Goal: Information Seeking & Learning: Learn about a topic

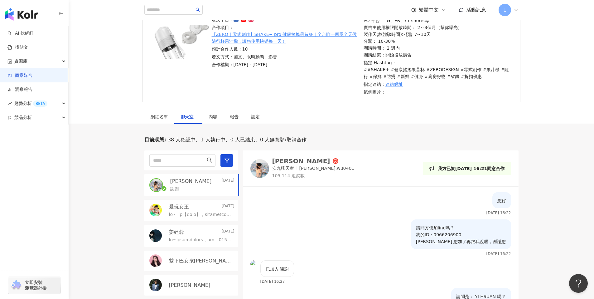
scroll to position [135, 0]
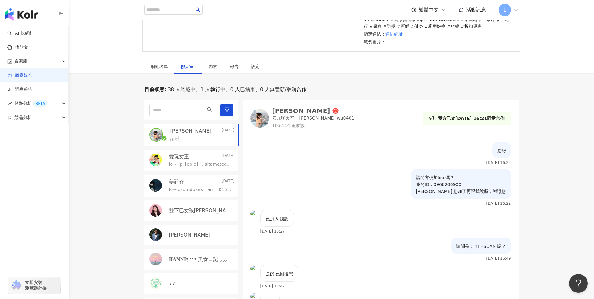
click at [32, 77] on link "商案媒合" at bounding box center [19, 75] width 25 height 6
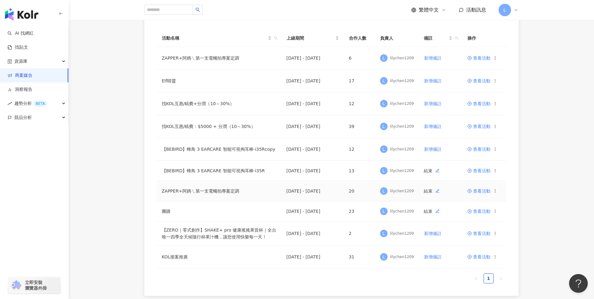
scroll to position [50, 0]
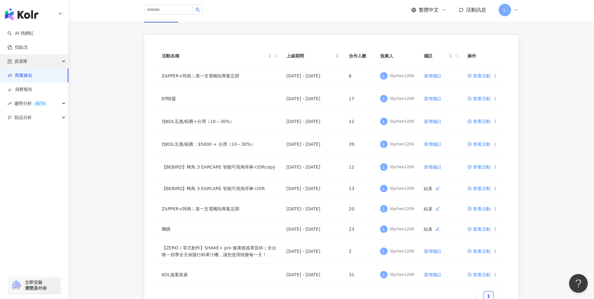
click at [46, 64] on div "資源庫" at bounding box center [34, 61] width 68 height 14
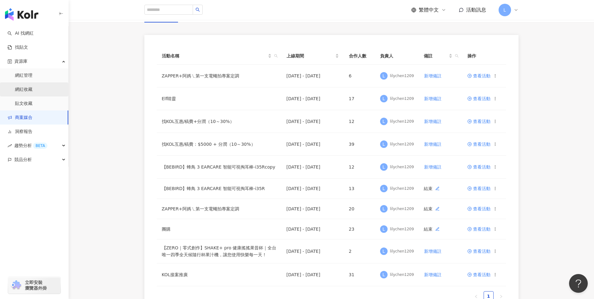
click at [32, 91] on link "網紅收藏" at bounding box center [23, 89] width 17 height 6
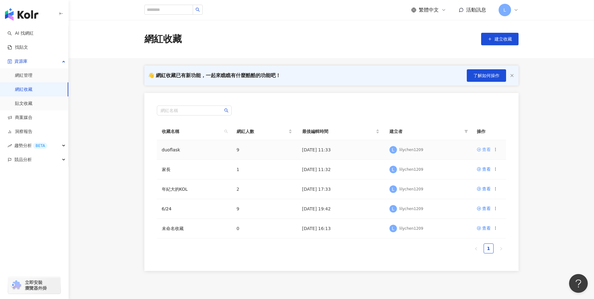
click at [482, 149] on div "查看" at bounding box center [486, 149] width 9 height 7
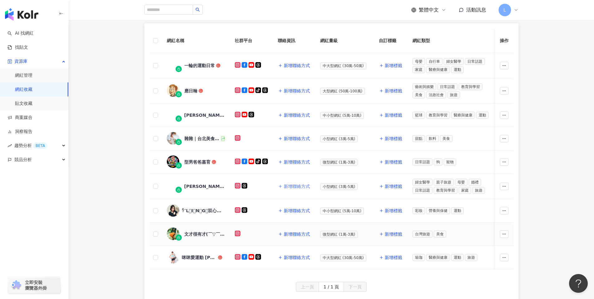
scroll to position [80, 0]
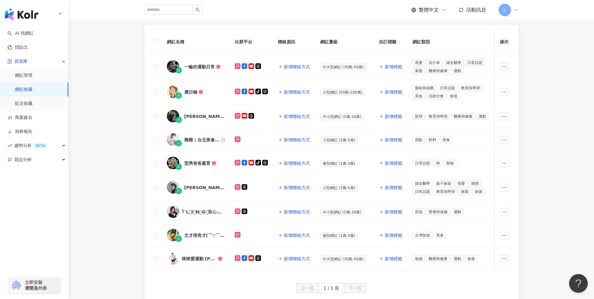
click at [121, 151] on div "網紅名稱 社群平台 聯絡資訊 網紅量級 自訂標籤 網紅類型 追蹤數 K-Score 近三個月 受眾主要年齡 受眾主要性別 互動率 近三個月 Reels 互動率…" at bounding box center [331, 165] width 525 height 281
click at [39, 58] on div "資源庫" at bounding box center [34, 61] width 68 height 14
click at [32, 75] on link "商案媒合" at bounding box center [19, 75] width 25 height 6
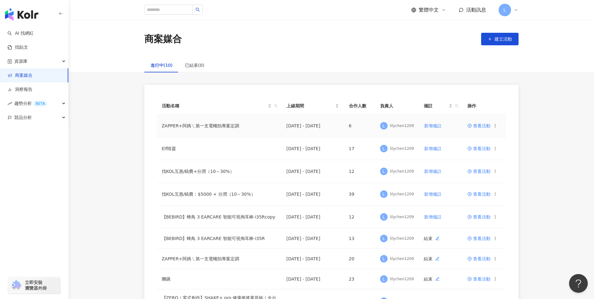
click at [482, 125] on span "查看活動" at bounding box center [478, 125] width 23 height 4
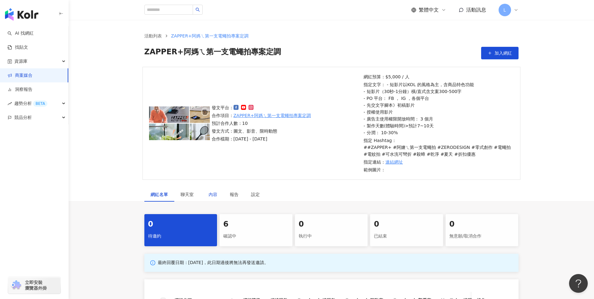
click at [213, 195] on div "內容" at bounding box center [213, 194] width 9 height 7
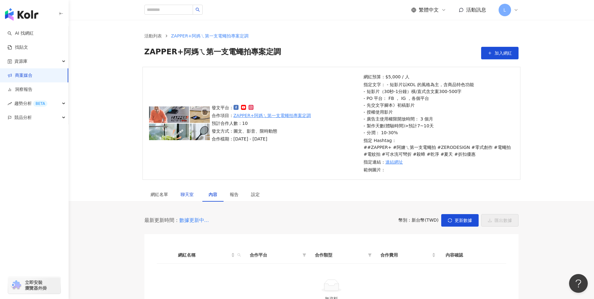
click at [188, 195] on span "聊天室" at bounding box center [189, 194] width 16 height 4
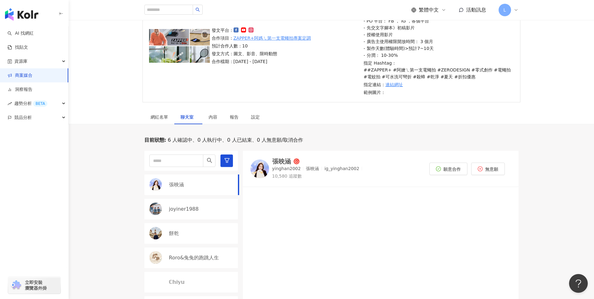
scroll to position [158, 0]
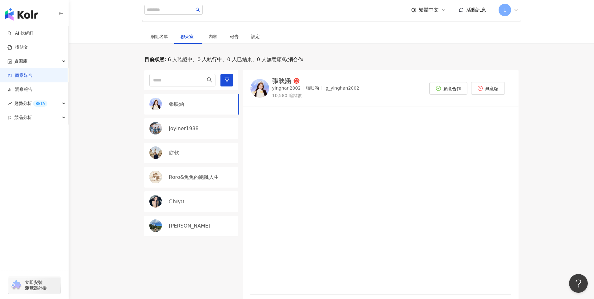
click at [195, 107] on div "張映涵" at bounding box center [201, 104] width 65 height 7
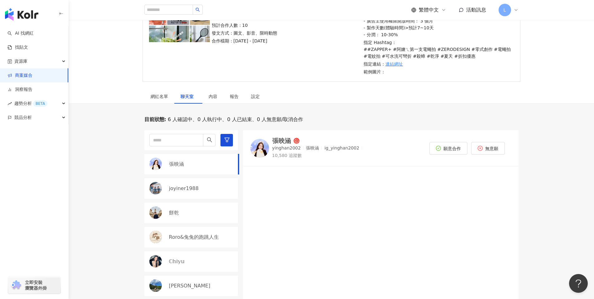
scroll to position [82, 0]
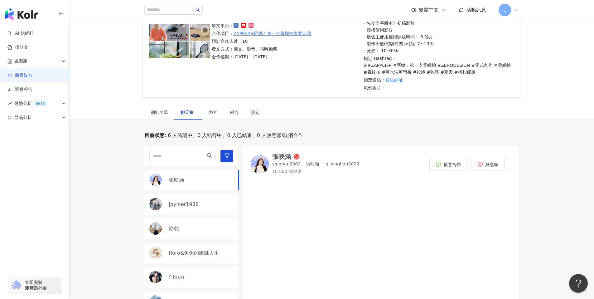
click at [32, 76] on link "商案媒合" at bounding box center [19, 75] width 25 height 6
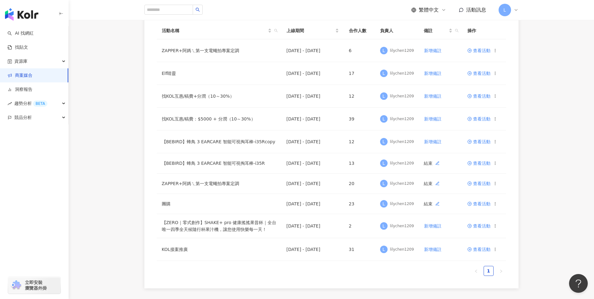
scroll to position [74, 0]
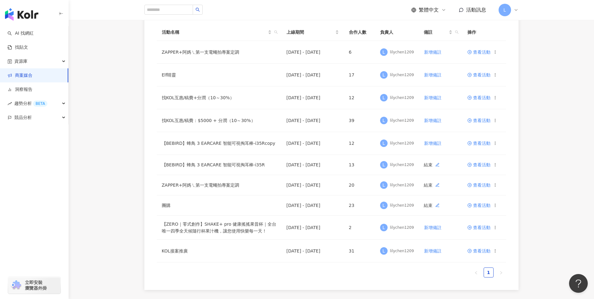
click at [584, 112] on div "活動名稱 上線期間 合作人數 負責人 備註 操作 ZAPPER+阿媽ㄟ第一支電蠅拍專案定調 2025/8/19 - 2025/9/30 6 L lilyche…" at bounding box center [331, 150] width 525 height 278
click at [25, 61] on span "資源庫" at bounding box center [20, 61] width 13 height 14
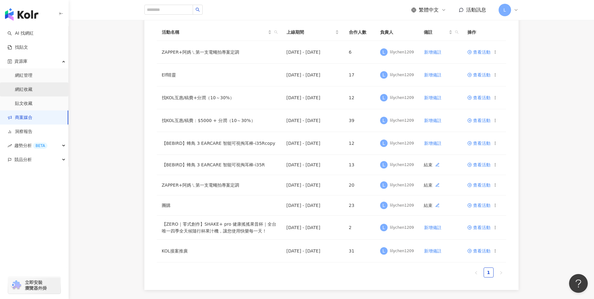
click at [32, 90] on link "網紅收藏" at bounding box center [23, 89] width 17 height 6
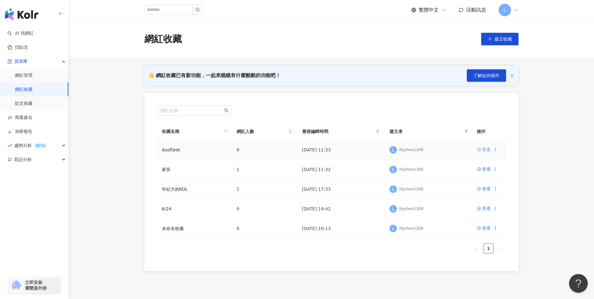
click at [483, 150] on div "查看" at bounding box center [486, 149] width 9 height 7
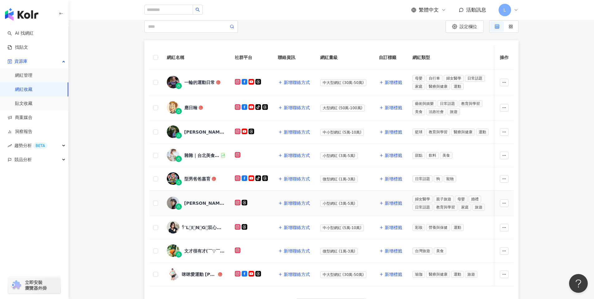
scroll to position [64, 0]
click at [187, 80] on div "一輪的運動日常" at bounding box center [199, 82] width 31 height 6
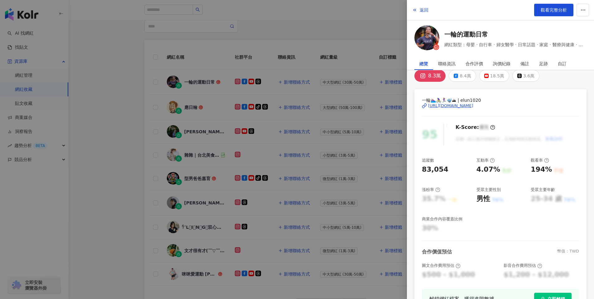
scroll to position [0, 0]
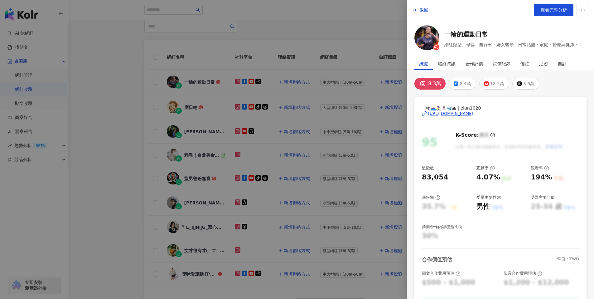
click at [445, 111] on div "https://www.instagram.com/elun1020/" at bounding box center [450, 114] width 45 height 6
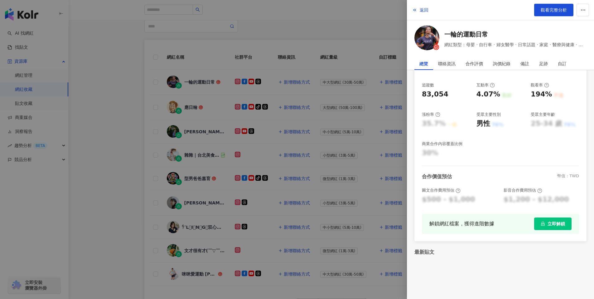
scroll to position [89, 0]
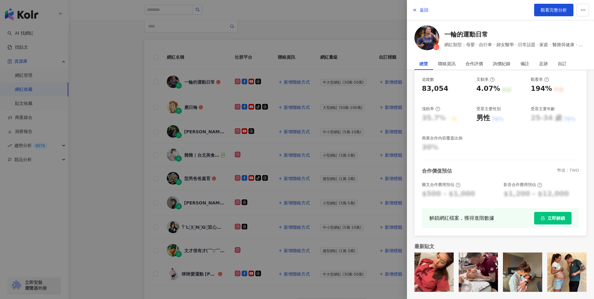
click at [555, 219] on span "立即解鎖" at bounding box center [556, 217] width 17 height 5
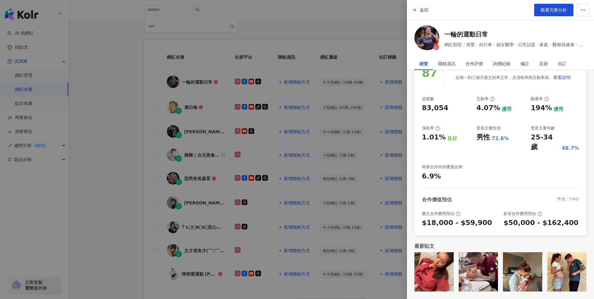
scroll to position [59, 0]
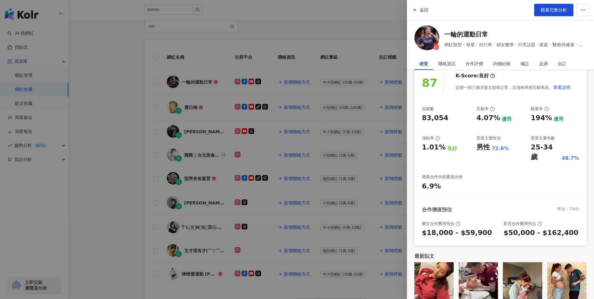
click at [316, 38] on div at bounding box center [297, 149] width 594 height 299
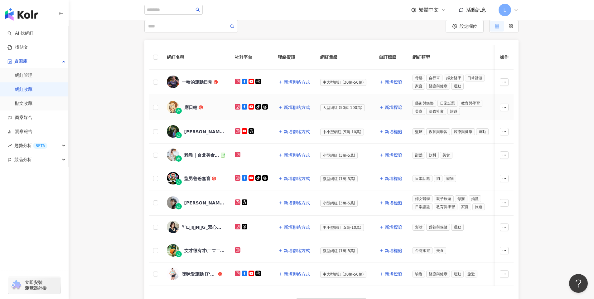
click at [186, 108] on div "應日翰" at bounding box center [190, 107] width 13 height 6
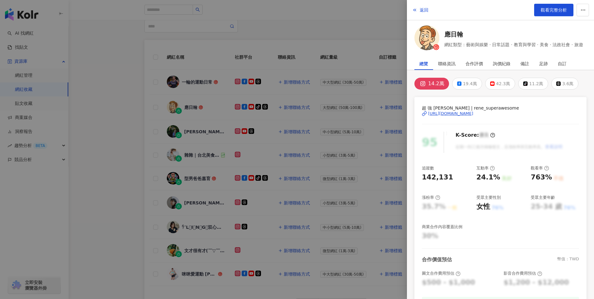
click at [473, 111] on div "https://www.instagram.com/rene_superawesome/" at bounding box center [450, 114] width 45 height 6
click at [350, 127] on div at bounding box center [297, 149] width 594 height 299
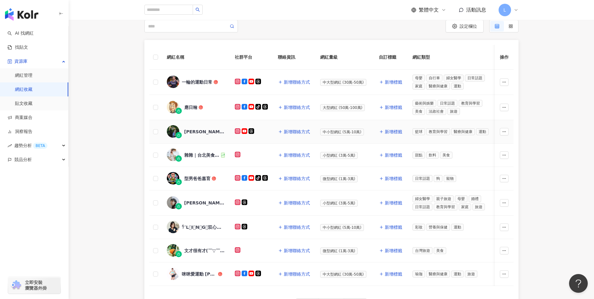
click at [208, 130] on div "Steve Lin ? 彈跳教練 運動表現專家 ??" at bounding box center [204, 131] width 41 height 6
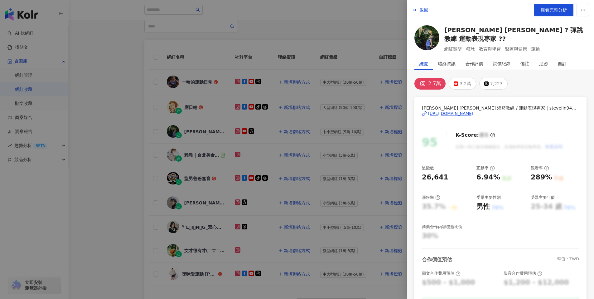
click at [473, 113] on div "https://www.instagram.com/stevelin941106/" at bounding box center [450, 114] width 45 height 6
click at [466, 80] on div "3.2萬" at bounding box center [465, 83] width 11 height 9
click at [473, 113] on div "https://www.youtube.com/channel/UCamlnc3rygxDxLob1MwsZwA" at bounding box center [450, 114] width 45 height 6
click at [428, 83] on div "2.7萬" at bounding box center [430, 83] width 11 height 9
click at [447, 110] on span "Steve Lin 灌籃教練 / 運動表現專家 | stevelin941106" at bounding box center [500, 107] width 157 height 7
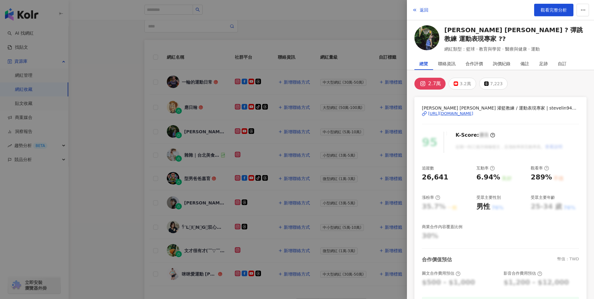
click at [447, 114] on div "https://www.instagram.com/stevelin941106/" at bounding box center [450, 114] width 45 height 6
click at [265, 154] on div at bounding box center [297, 149] width 594 height 299
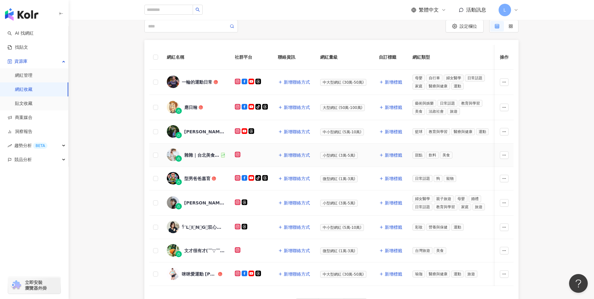
click at [197, 157] on div "雜雜｜台北美食 探店 攝影 寵物友善" at bounding box center [202, 155] width 36 height 6
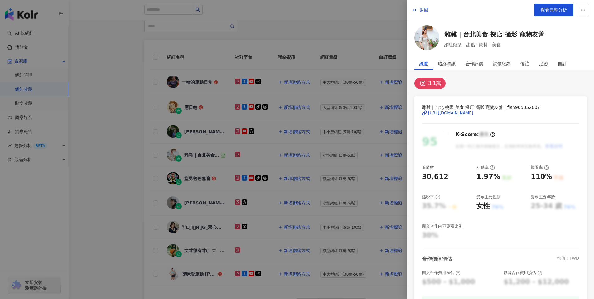
click at [215, 167] on div at bounding box center [297, 149] width 594 height 299
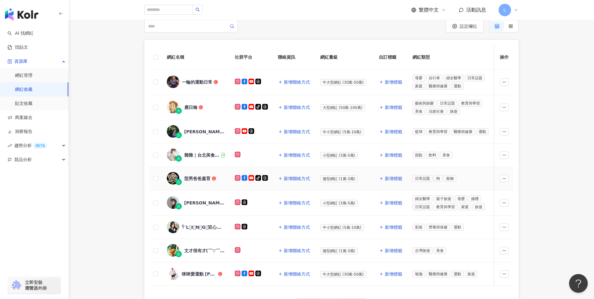
click at [189, 176] on div "型男爸爸嘉育" at bounding box center [197, 178] width 26 height 6
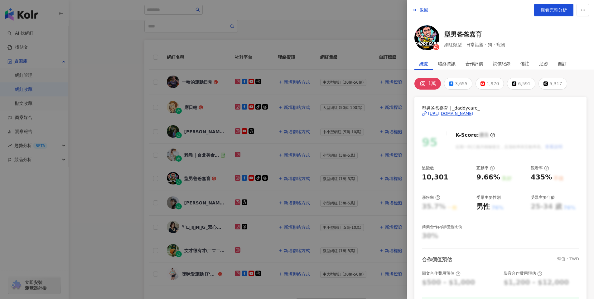
click at [441, 112] on div "https://www.instagram.com/_daddycare_/" at bounding box center [450, 114] width 45 height 6
click at [481, 83] on rect at bounding box center [483, 83] width 4 height 2
click at [454, 82] on div "3,655" at bounding box center [458, 83] width 12 height 9
click at [473, 115] on div "https://www.facebook.com/2110399605917089" at bounding box center [450, 114] width 45 height 6
